Goal: Task Accomplishment & Management: Manage account settings

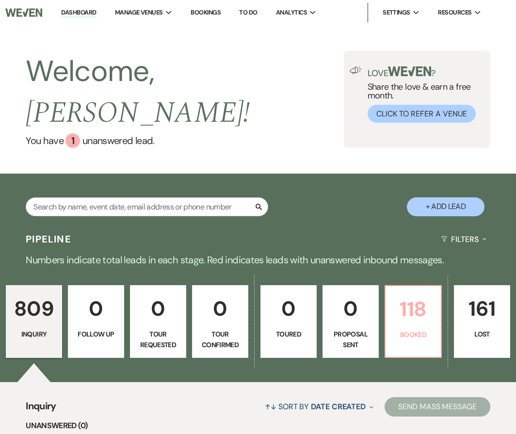
click at [414, 293] on p "118" at bounding box center [413, 309] width 44 height 32
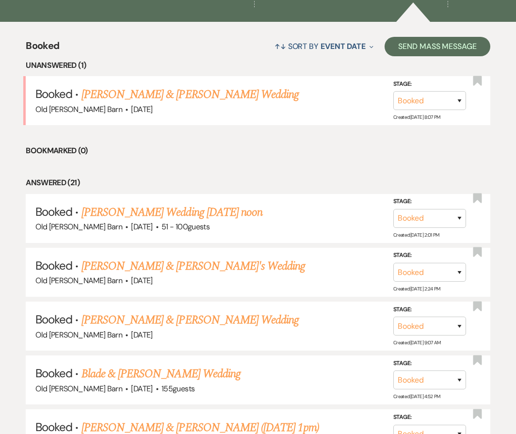
scroll to position [402, 0]
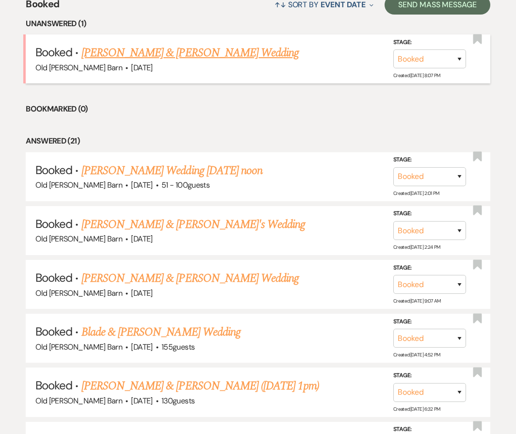
click at [197, 44] on link "[PERSON_NAME] & [PERSON_NAME] Wedding" at bounding box center [189, 52] width 217 height 17
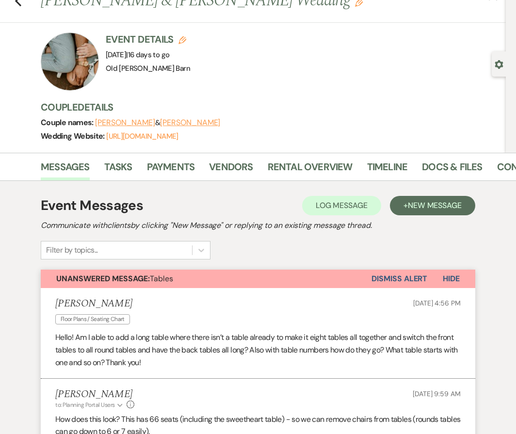
scroll to position [32, 0]
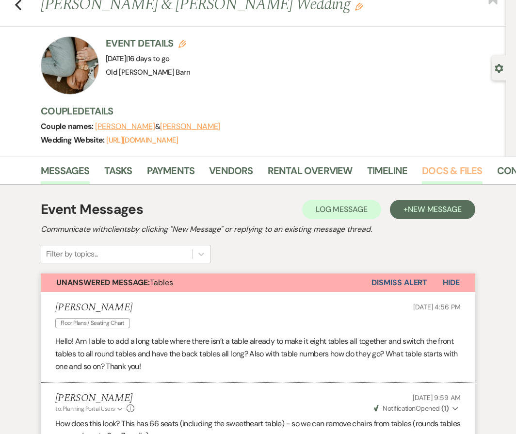
click at [445, 172] on link "Docs & Files" at bounding box center [452, 173] width 60 height 21
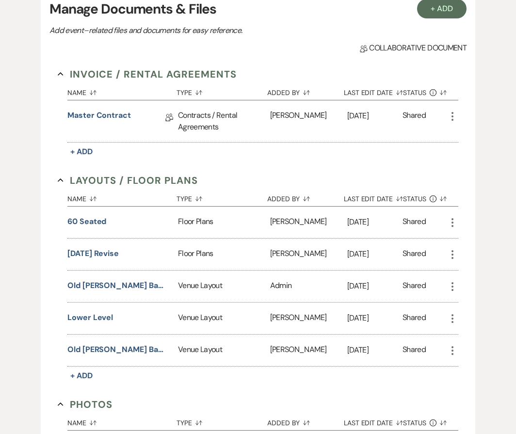
scroll to position [237, 0]
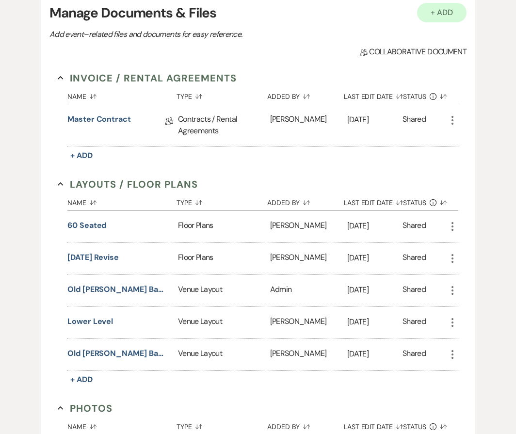
click at [433, 18] on button "+ Add" at bounding box center [441, 12] width 49 height 19
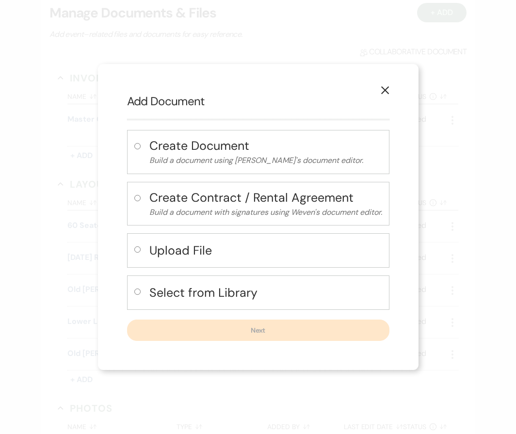
click at [137, 251] on input "radio" at bounding box center [137, 249] width 6 height 6
radio input "true"
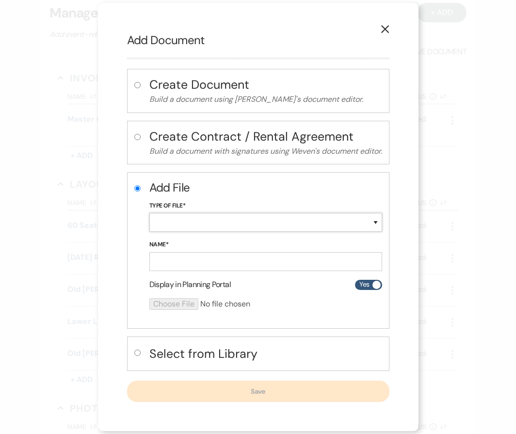
select select "24"
click at [181, 258] on input "Name*" at bounding box center [265, 261] width 233 height 19
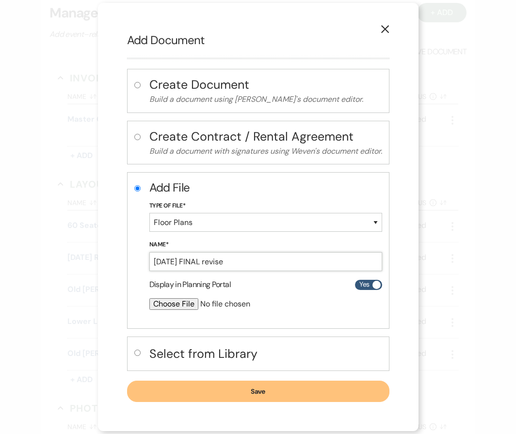
type input "[DATE] FINAL revise"
click at [166, 303] on input "file" at bounding box center [239, 304] width 181 height 12
type input "C:\fakepath\[DATE] revise.pdf"
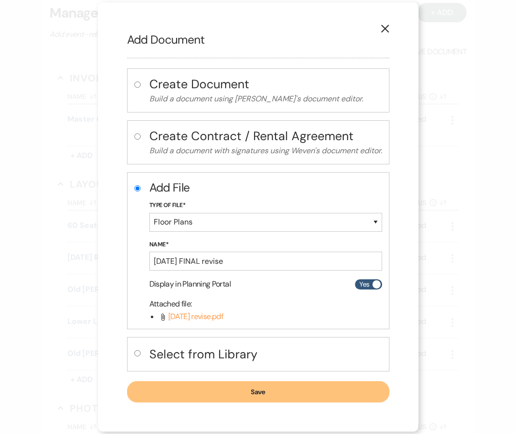
click at [249, 391] on button "Save" at bounding box center [258, 391] width 262 height 21
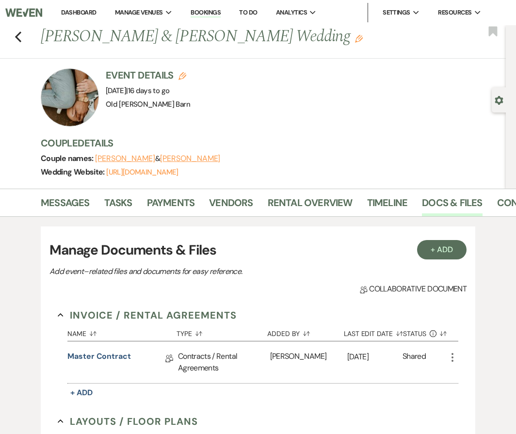
scroll to position [0, 0]
click at [21, 39] on icon "Previous" at bounding box center [18, 37] width 7 height 12
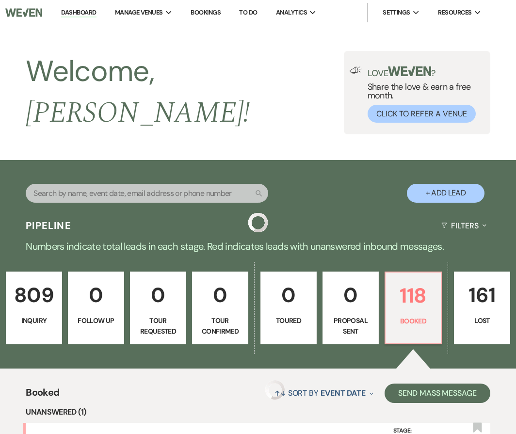
scroll to position [402, 0]
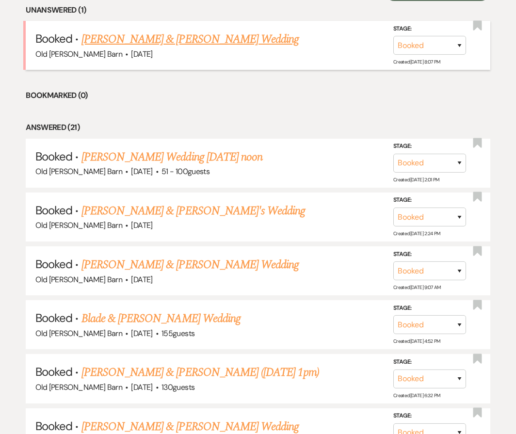
click at [118, 31] on link "[PERSON_NAME] & [PERSON_NAME] Wedding" at bounding box center [189, 39] width 217 height 17
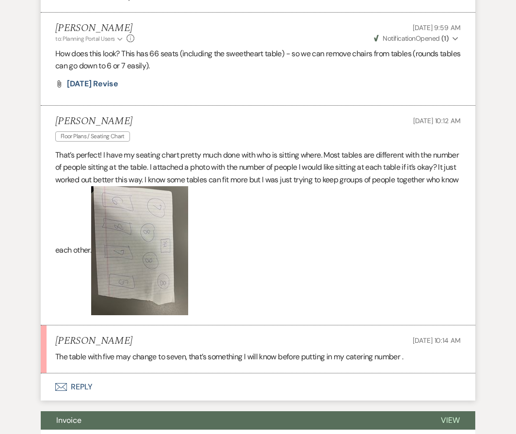
click at [81, 382] on button "Envelope Reply" at bounding box center [258, 386] width 435 height 27
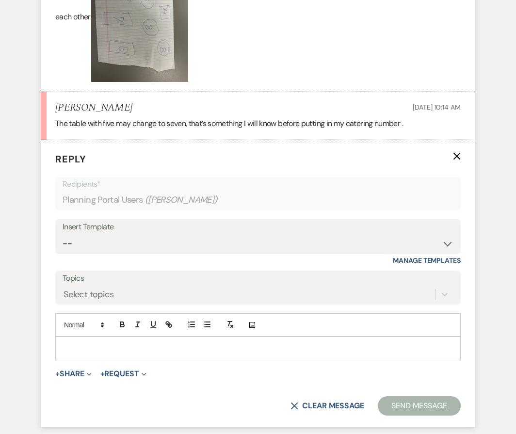
scroll to position [654, 0]
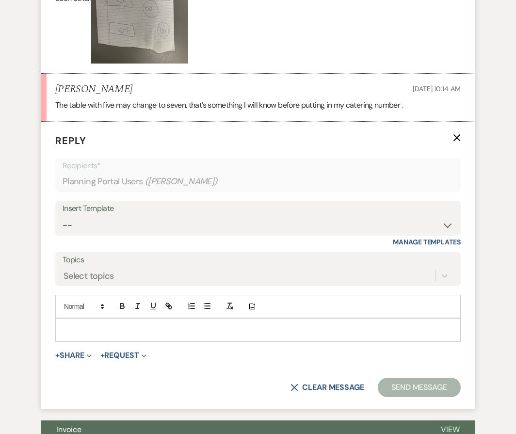
click at [89, 325] on p at bounding box center [258, 329] width 390 height 11
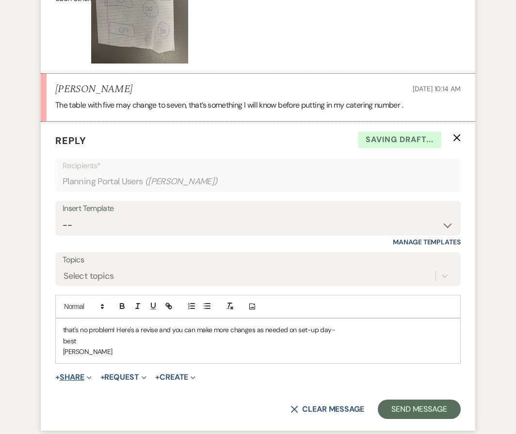
click at [84, 373] on button "+ Share Expand" at bounding box center [73, 377] width 36 height 8
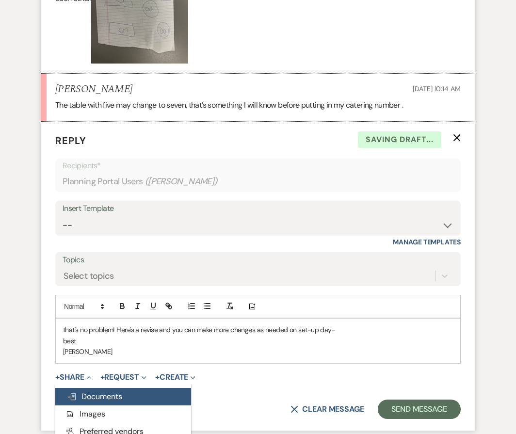
click at [95, 391] on span "Doc Upload Documents" at bounding box center [94, 396] width 55 height 10
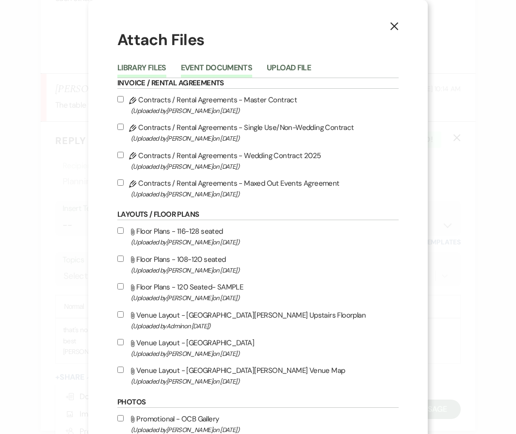
click at [206, 65] on button "Event Documents" at bounding box center [216, 71] width 71 height 14
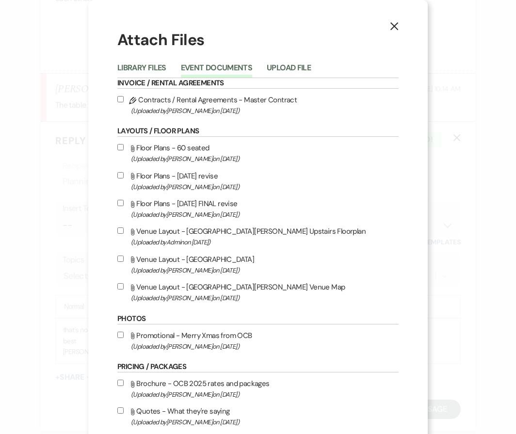
click at [119, 205] on input "Attach File Floor Plans - [DATE] FINAL revise (Uploaded by [PERSON_NAME] on [DA…" at bounding box center [120, 203] width 6 height 6
checkbox input "true"
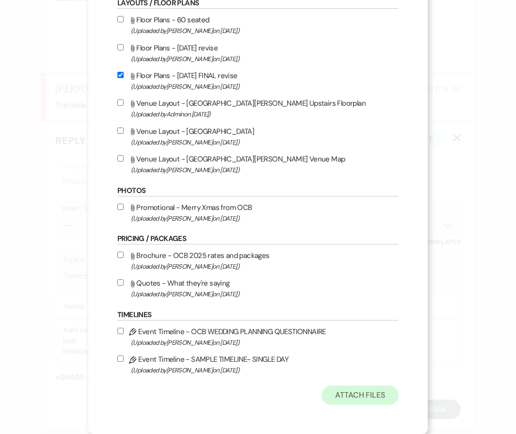
scroll to position [137, 0]
click at [365, 390] on button "Attach Files" at bounding box center [360, 395] width 77 height 19
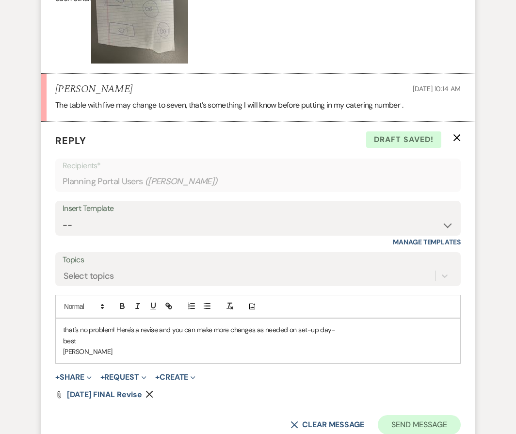
click at [412, 421] on button "Send Message" at bounding box center [419, 424] width 83 height 19
